Goal: Navigation & Orientation: Find specific page/section

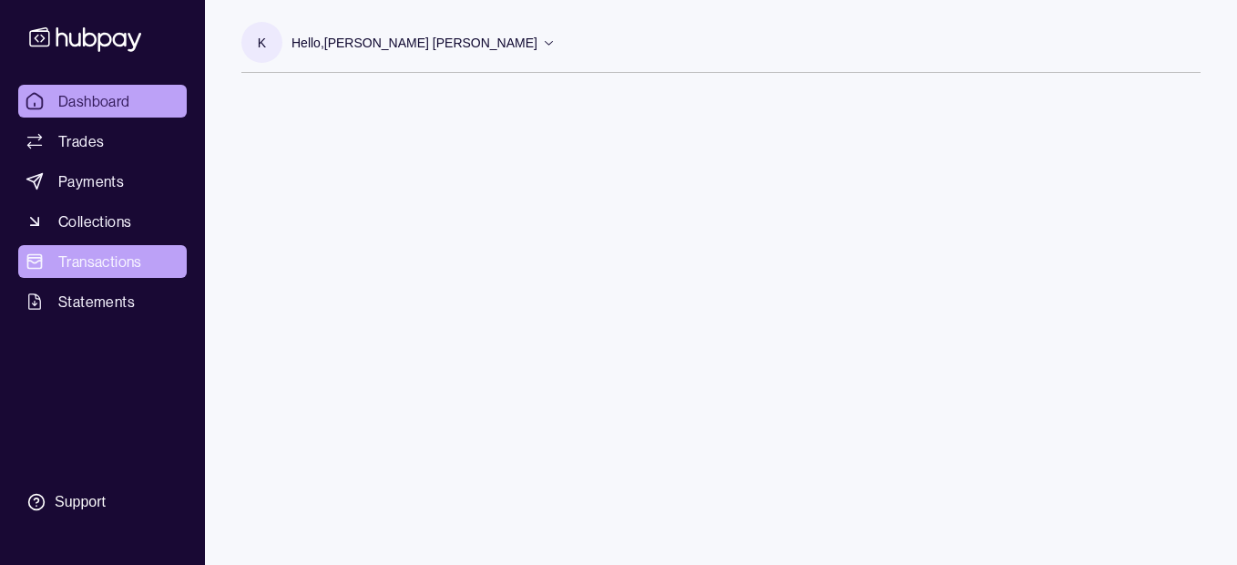
click at [99, 249] on link "Transactions" at bounding box center [102, 261] width 168 height 33
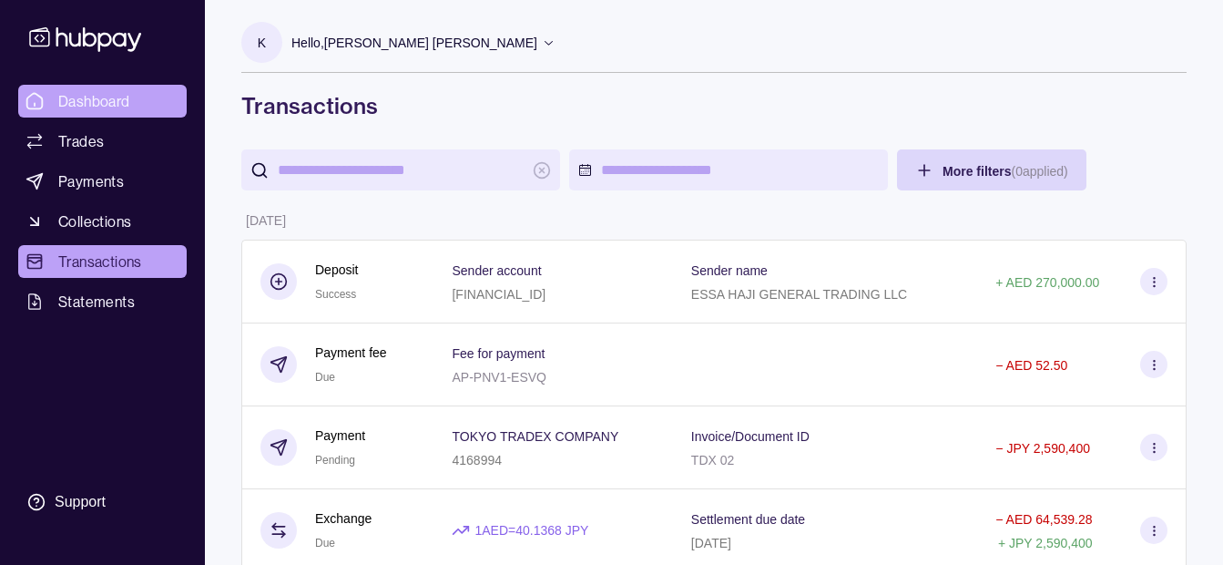
click at [86, 93] on span "Dashboard" at bounding box center [94, 101] width 72 height 22
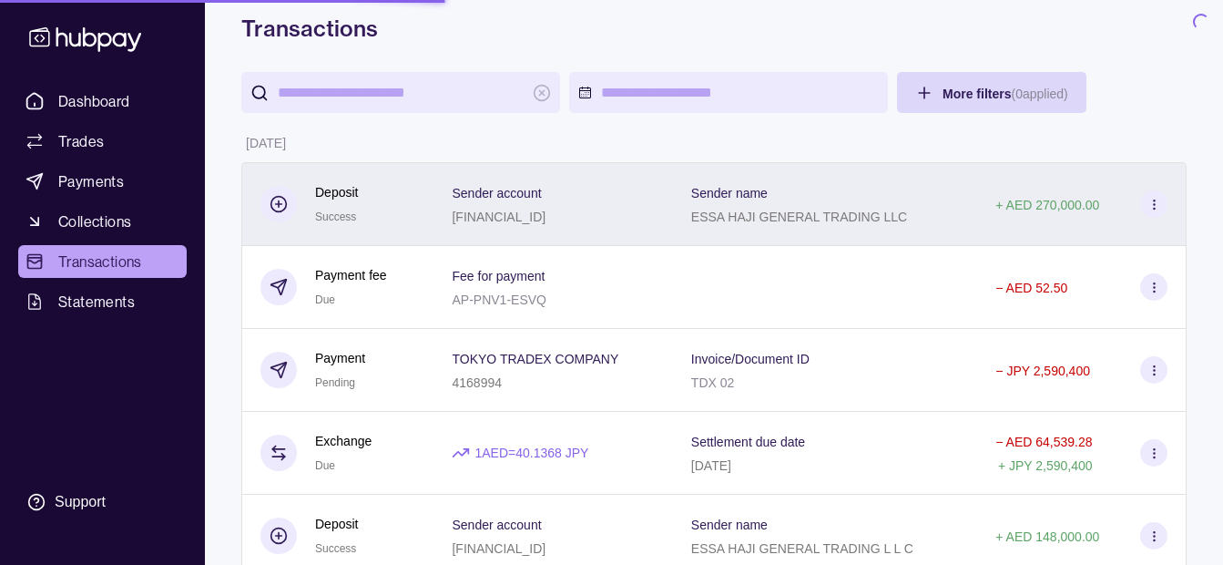
scroll to position [182, 0]
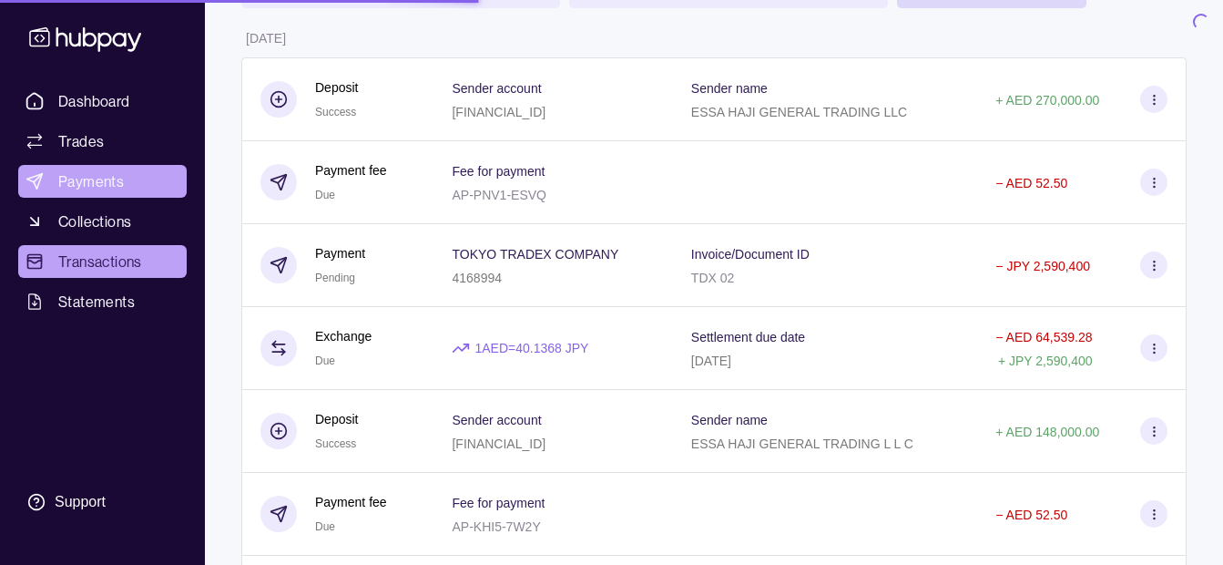
click at [82, 180] on span "Payments" at bounding box center [91, 181] width 66 height 22
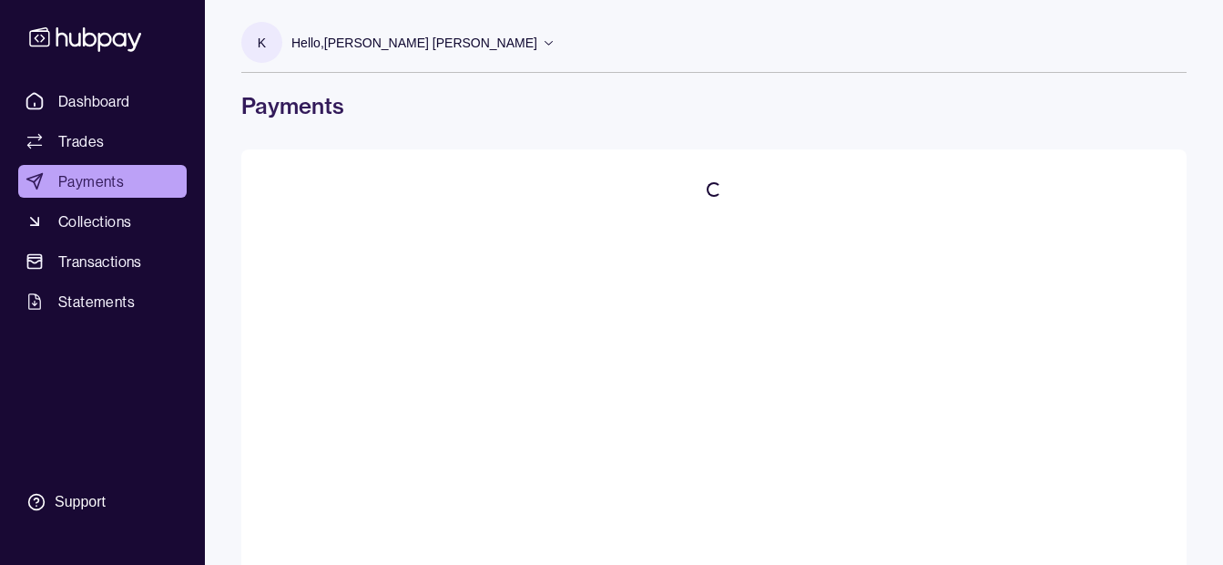
click at [459, 56] on div "Hello, Khalid Khan Rahmat Gul" at bounding box center [423, 43] width 264 height 38
